Goal: Book appointment/travel/reservation

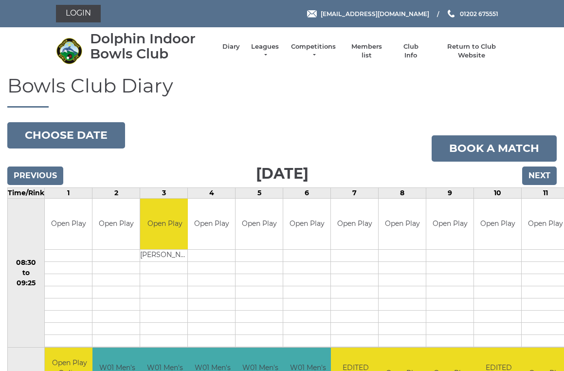
click at [83, 131] on button "Choose date" at bounding box center [66, 135] width 118 height 26
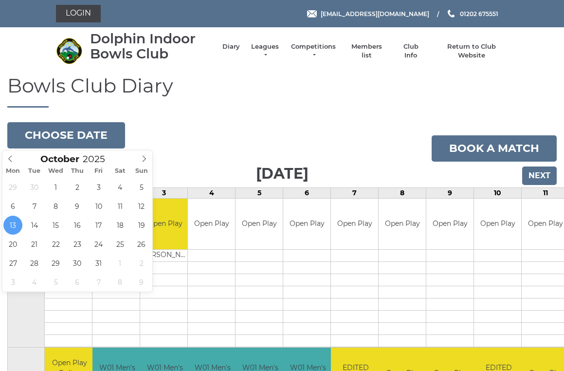
click at [92, 128] on button "Choose date" at bounding box center [66, 135] width 118 height 26
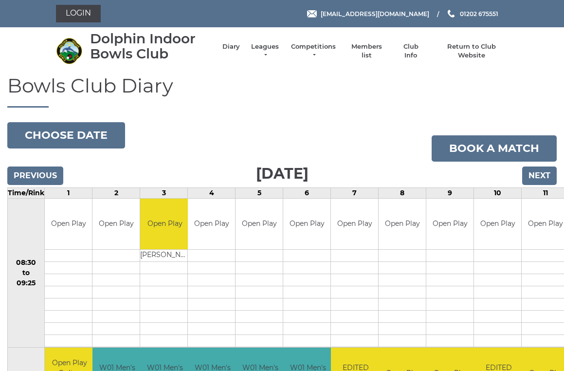
click at [85, 132] on button "Choose date" at bounding box center [66, 135] width 118 height 26
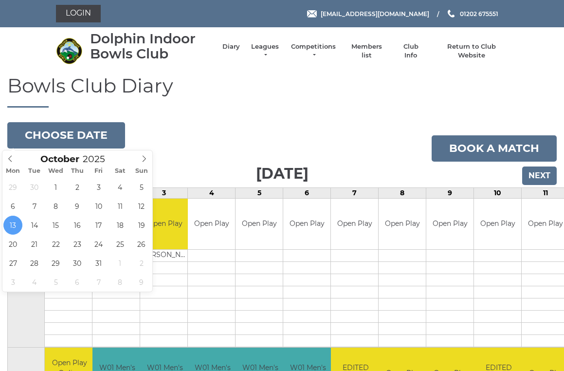
click at [147, 156] on icon at bounding box center [144, 158] width 7 height 7
type input "[DATE]"
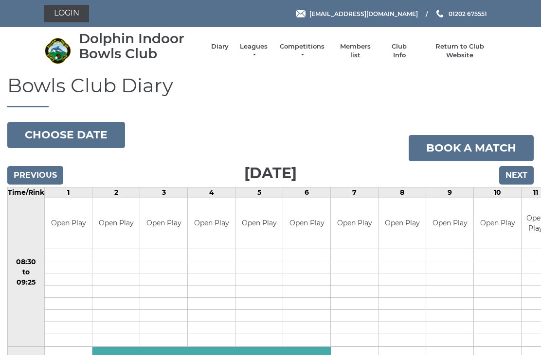
click at [93, 134] on button "Choose date" at bounding box center [66, 135] width 118 height 26
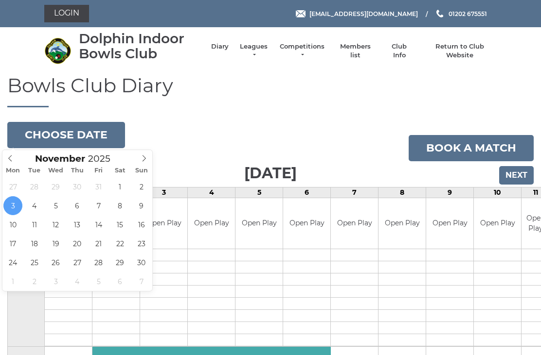
click at [14, 152] on span at bounding box center [10, 157] width 16 height 14
type input "[DATE]"
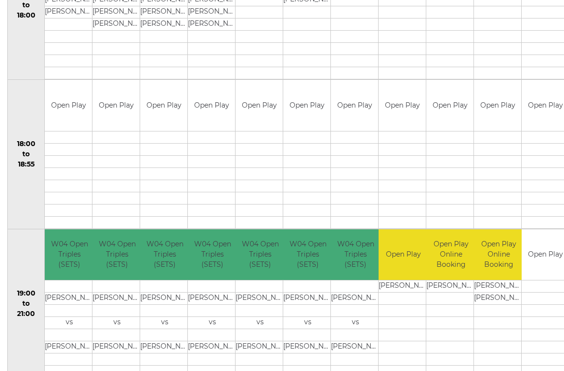
scroll to position [863, 0]
